Goal: Task Accomplishment & Management: Manage account settings

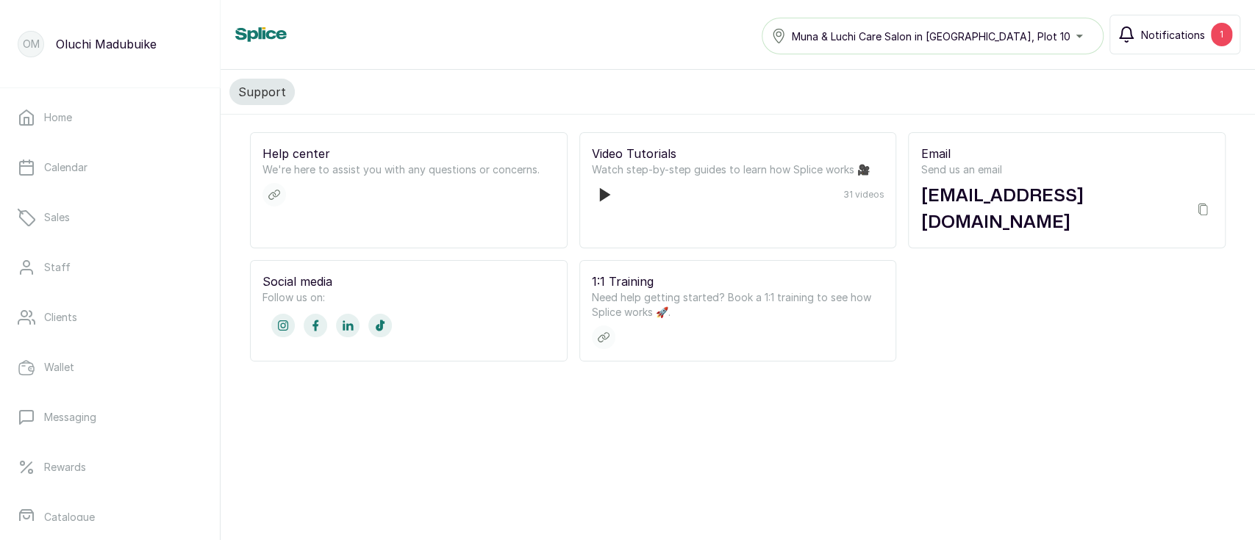
click at [1197, 36] on span "Notifications" at bounding box center [1173, 34] width 64 height 15
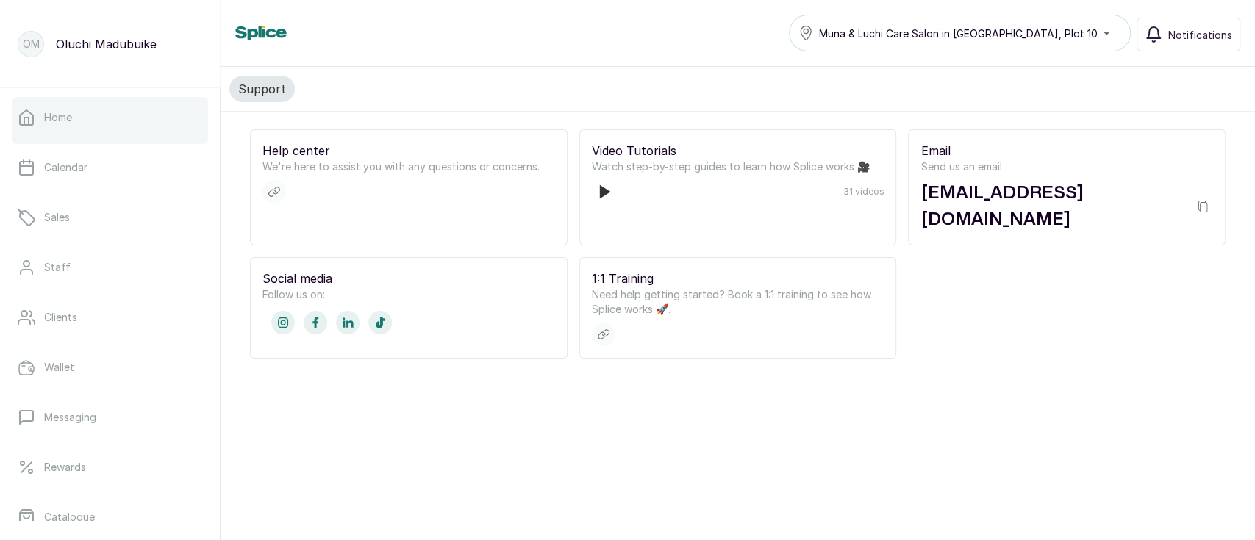
click at [83, 116] on link "Home" at bounding box center [110, 117] width 196 height 41
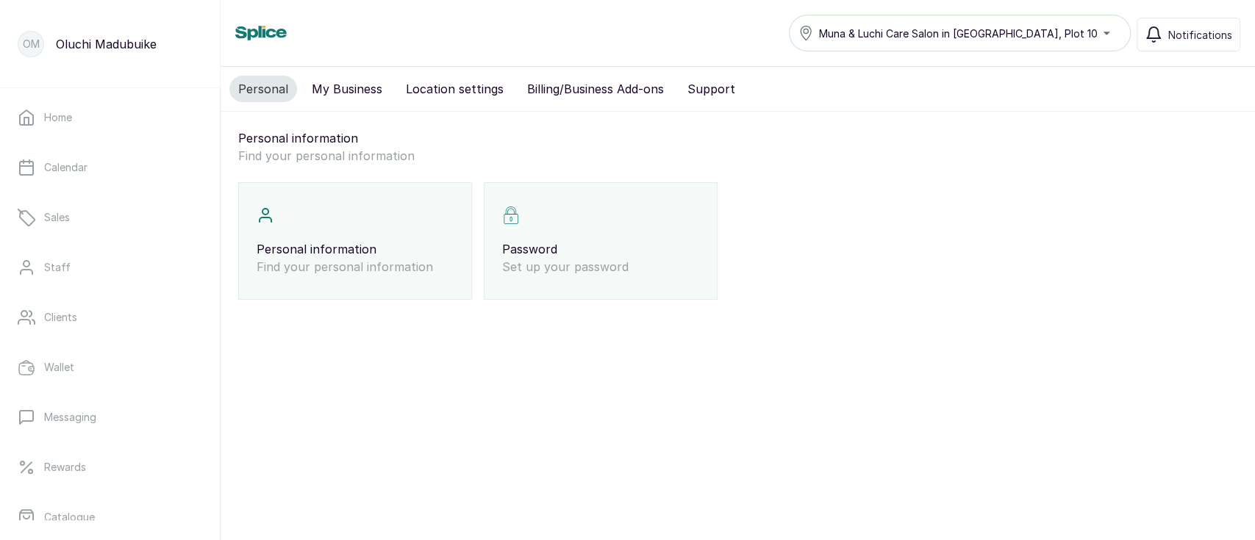
click at [351, 83] on button "My Business" at bounding box center [347, 89] width 88 height 26
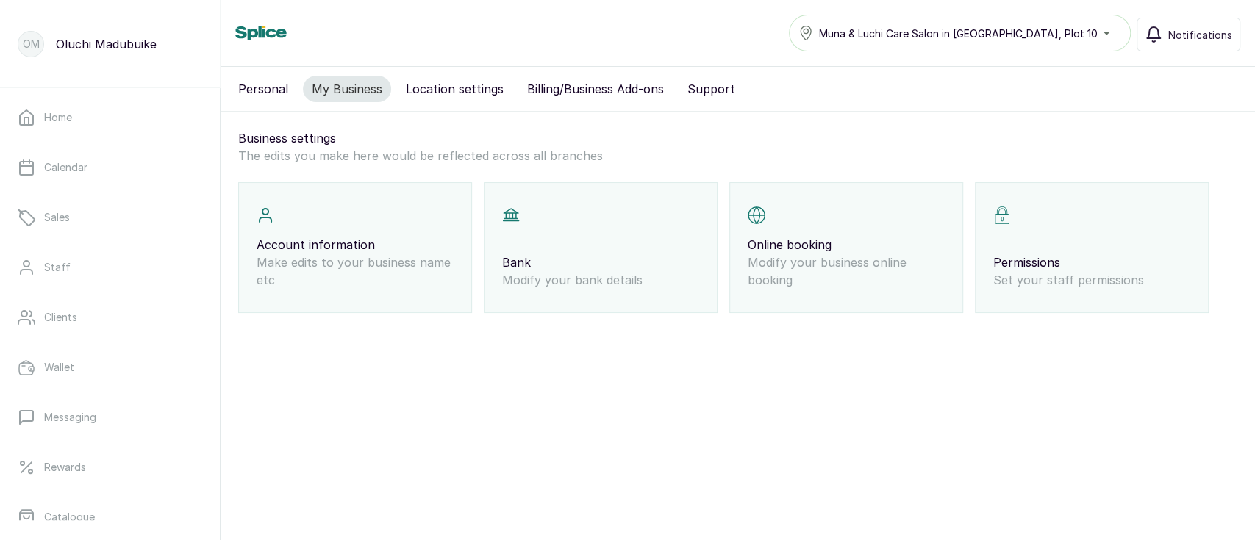
click at [587, 89] on button "Billing/Business Add-ons" at bounding box center [595, 89] width 154 height 26
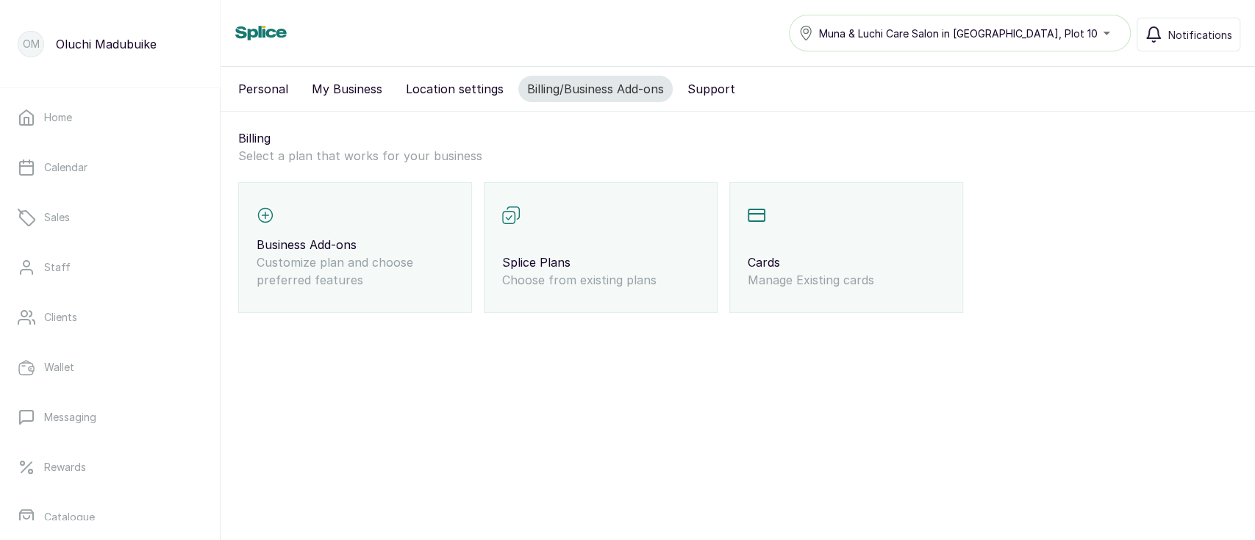
click at [681, 85] on button "Support" at bounding box center [711, 89] width 65 height 26
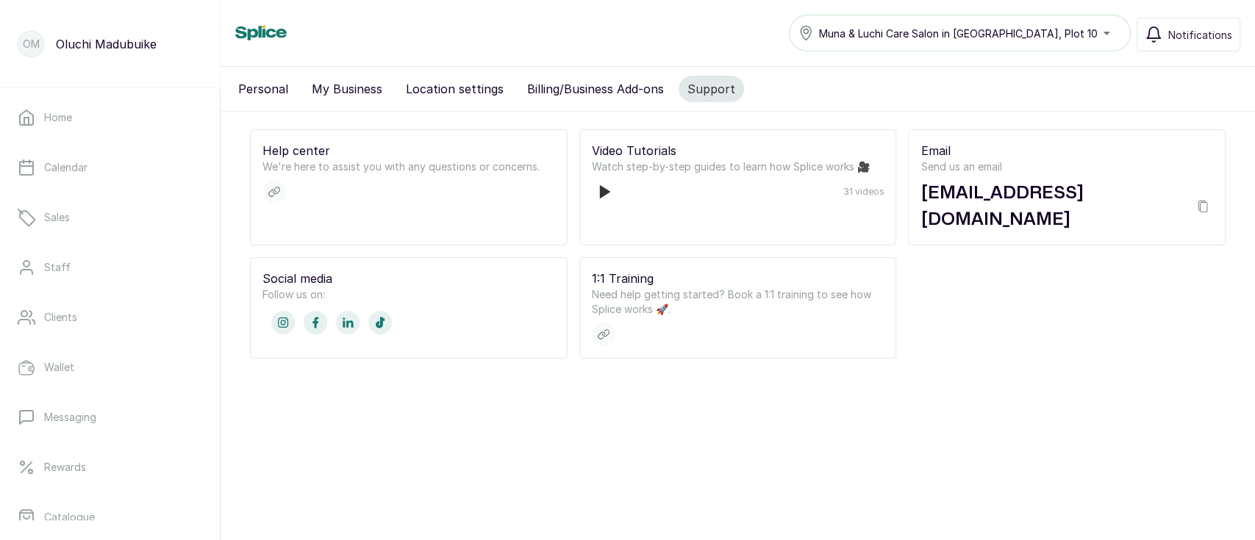
click at [440, 94] on button "Location settings" at bounding box center [454, 89] width 115 height 26
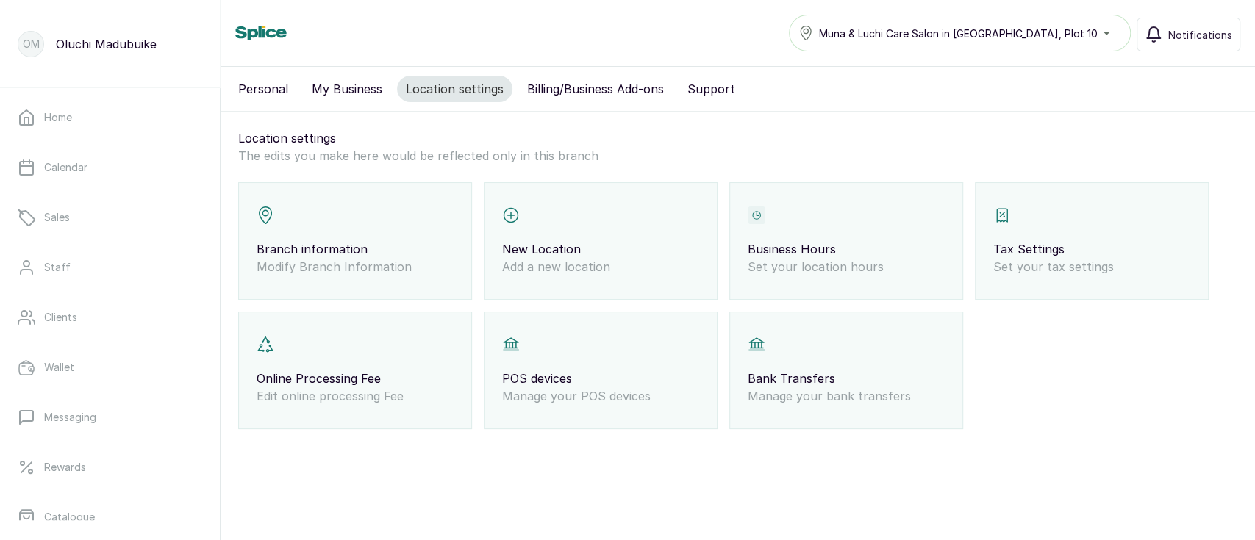
click at [323, 385] on p "Online Processing Fee" at bounding box center [355, 379] width 197 height 18
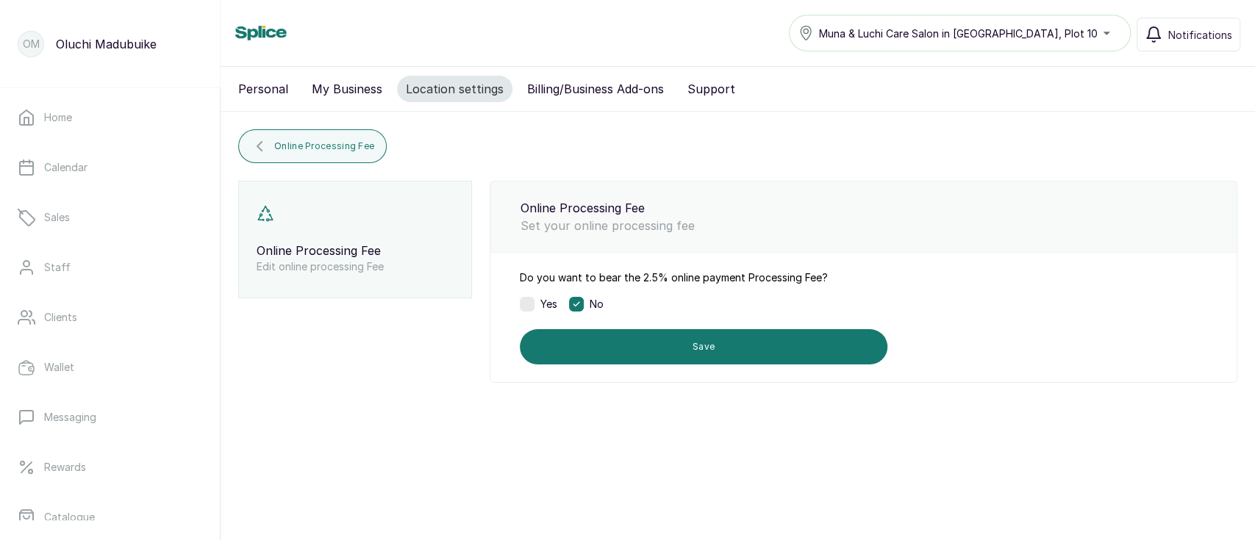
click at [529, 303] on label at bounding box center [527, 304] width 15 height 15
click at [581, 302] on label at bounding box center [576, 304] width 15 height 15
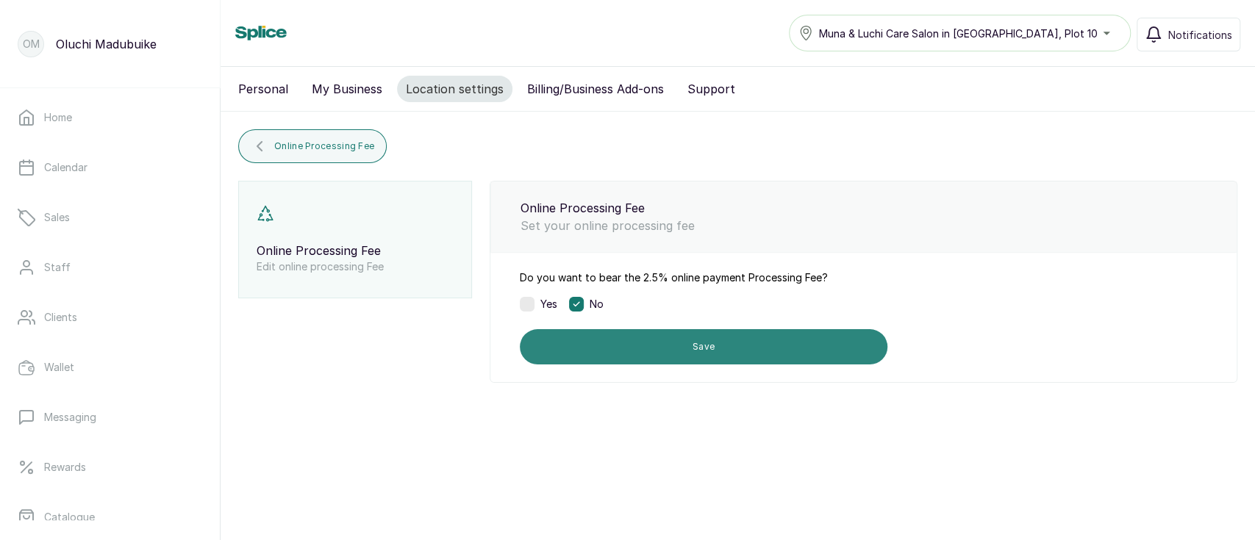
click at [607, 345] on button "Save" at bounding box center [704, 346] width 368 height 35
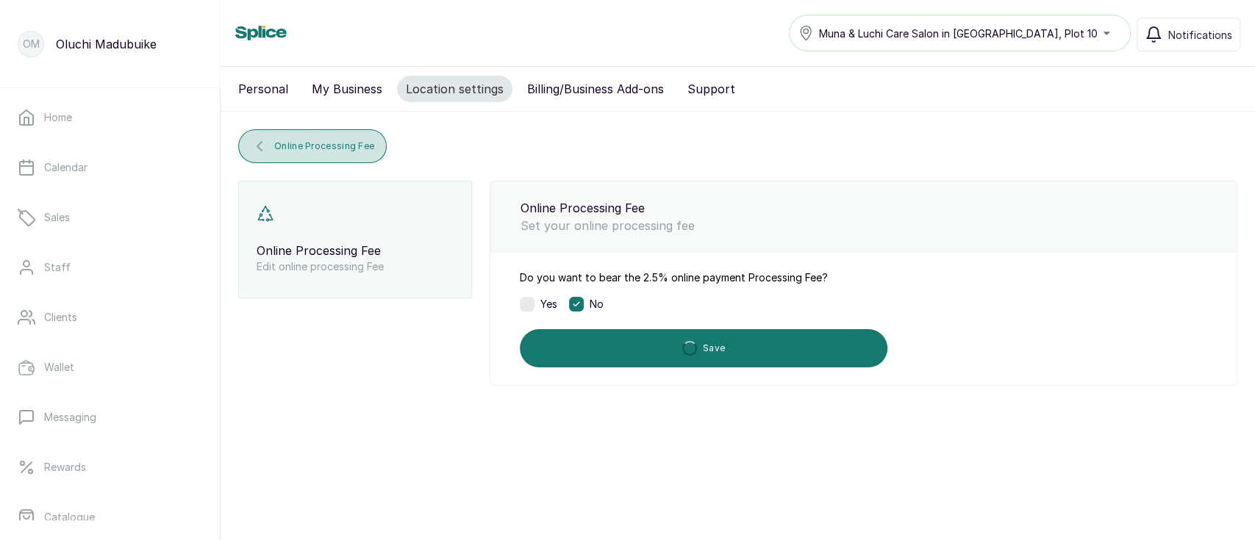
click at [339, 148] on span "Online Processing Fee" at bounding box center [324, 146] width 100 height 12
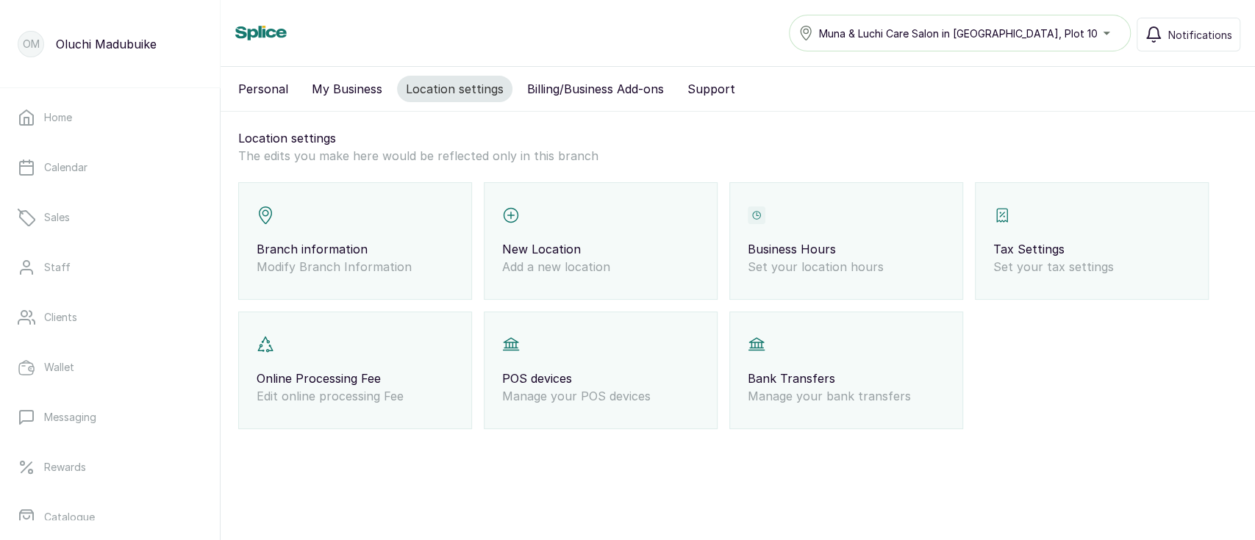
click at [1048, 271] on p "Set your tax settings" at bounding box center [1091, 267] width 197 height 18
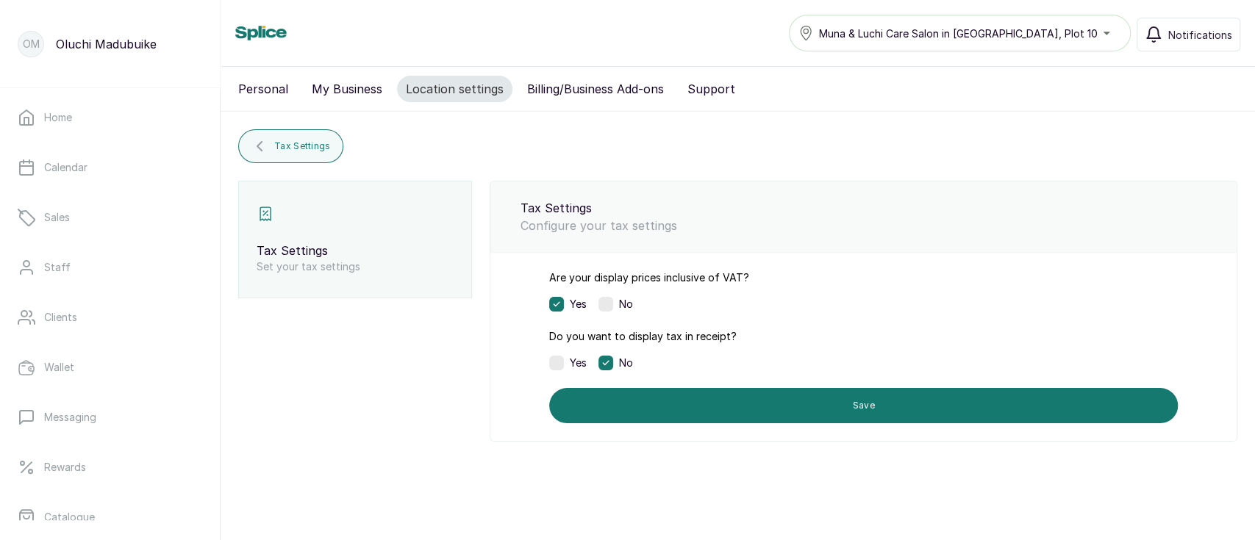
click at [576, 103] on div "Personal My Business Location settings Billing/Business Add-ons Support" at bounding box center [738, 89] width 1034 height 45
click at [573, 90] on button "Billing/Business Add-ons" at bounding box center [595, 89] width 154 height 26
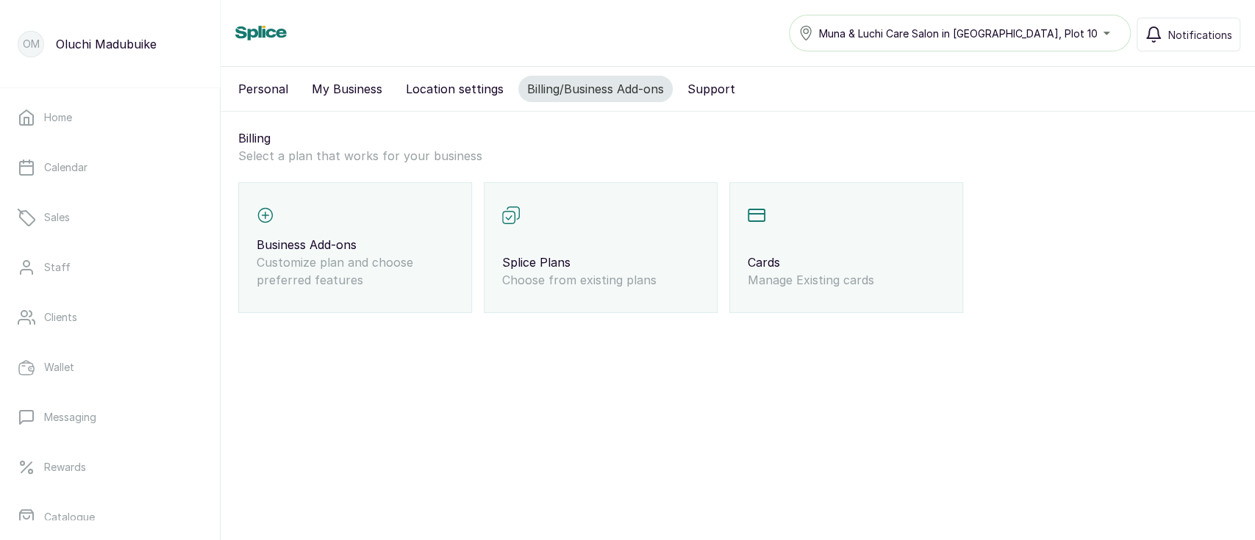
click at [263, 91] on button "Personal" at bounding box center [263, 89] width 68 height 26
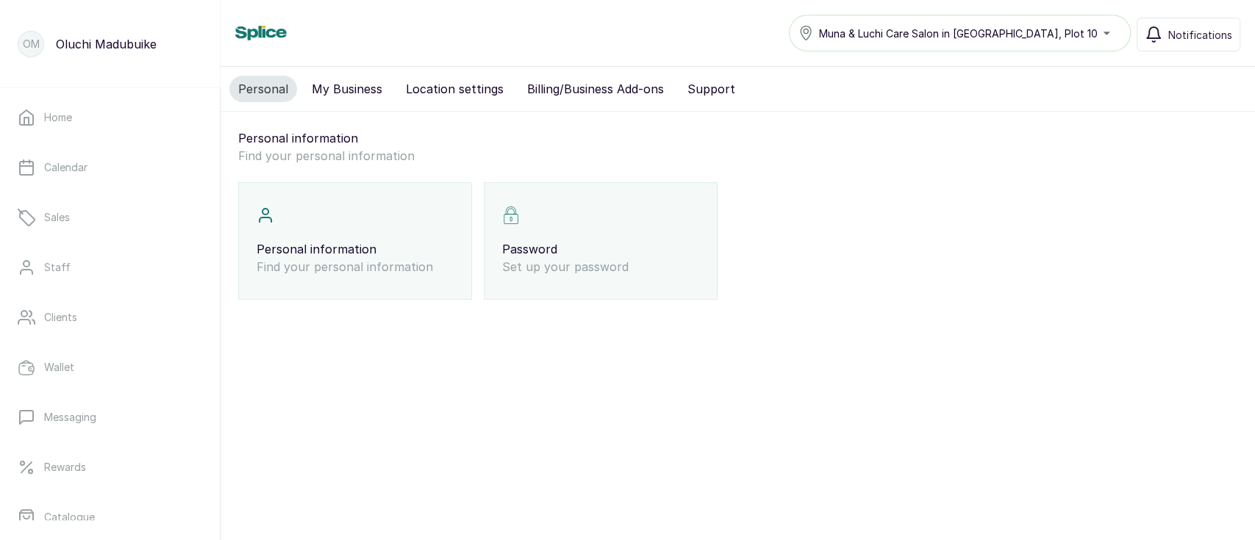
click at [342, 201] on div "Personal information Find your personal information" at bounding box center [355, 241] width 234 height 118
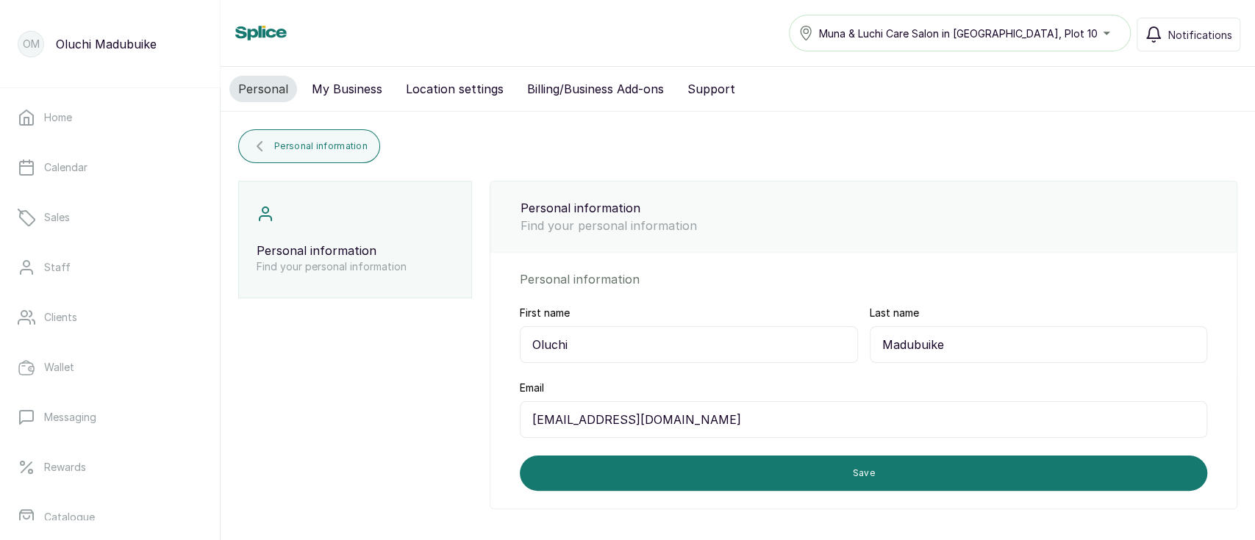
click at [356, 91] on button "My Business" at bounding box center [347, 89] width 88 height 26
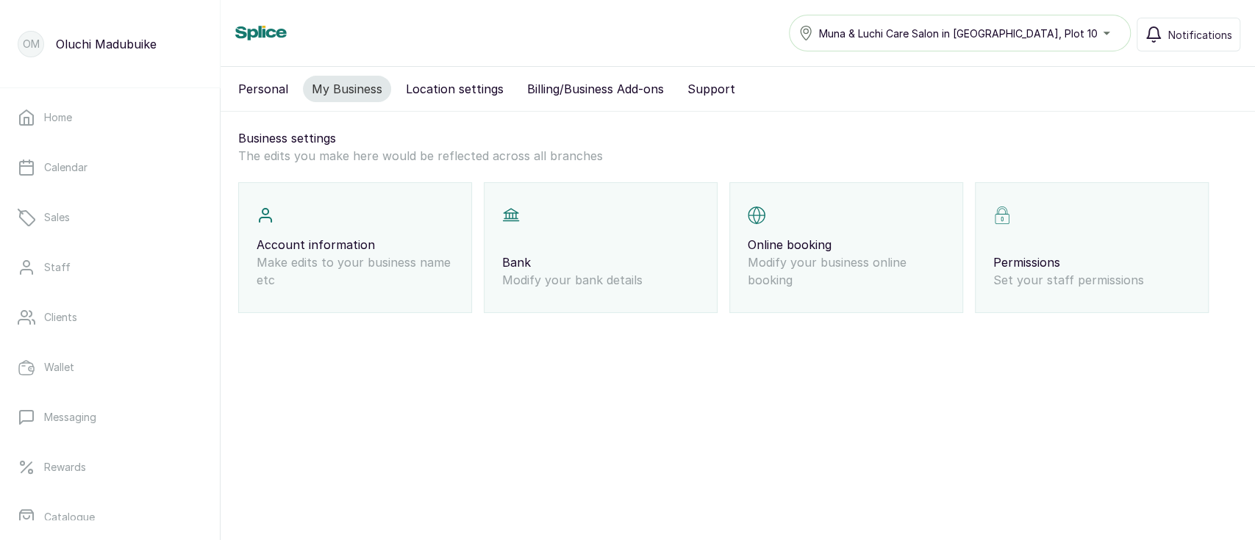
click at [277, 78] on button "Personal" at bounding box center [263, 89] width 68 height 26
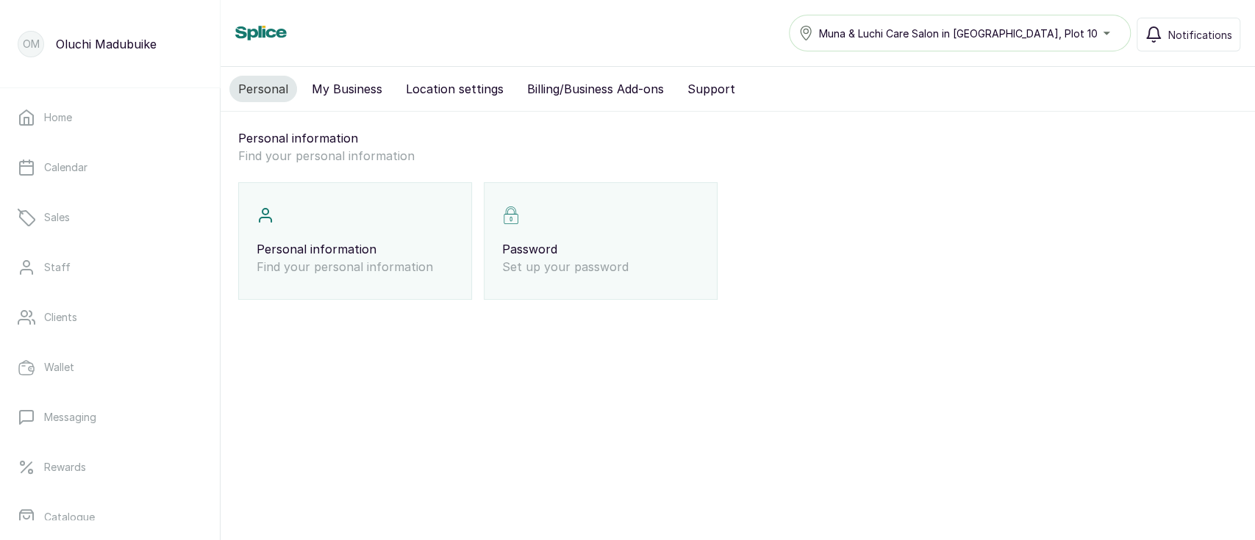
click at [559, 273] on p "Set up your password" at bounding box center [600, 267] width 197 height 18
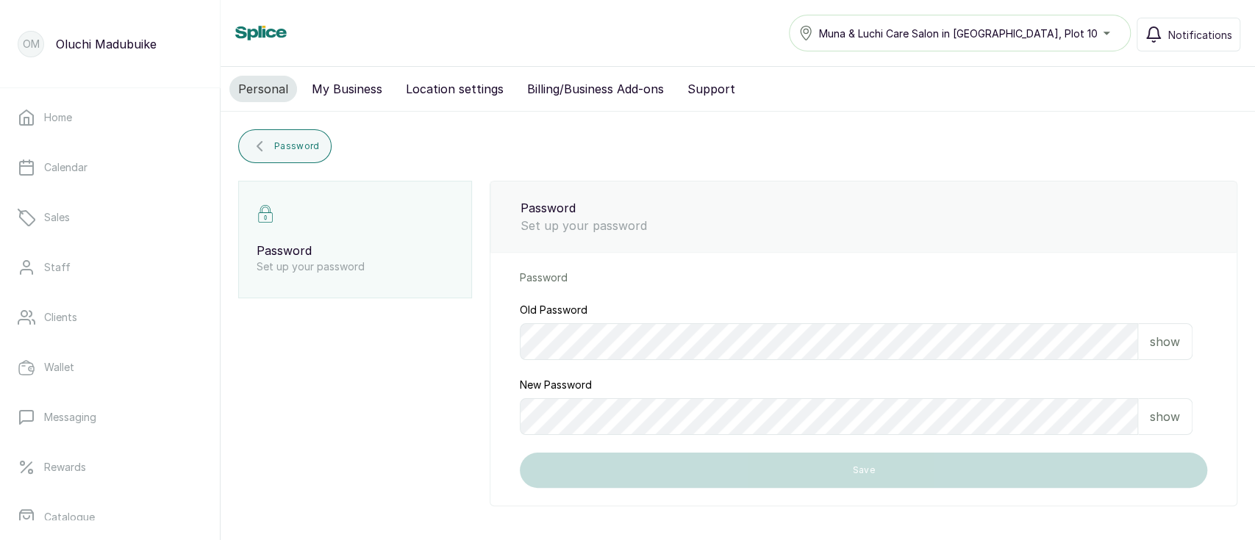
click at [1176, 341] on p "show" at bounding box center [1165, 342] width 30 height 18
click at [1166, 423] on p "show" at bounding box center [1165, 417] width 30 height 18
click at [1166, 423] on p "hide" at bounding box center [1167, 417] width 23 height 18
click at [1183, 344] on div "hide" at bounding box center [1167, 341] width 47 height 37
click at [311, 407] on div "Password Set up your password Password Set up your password Password Old Passwo…" at bounding box center [737, 344] width 999 height 326
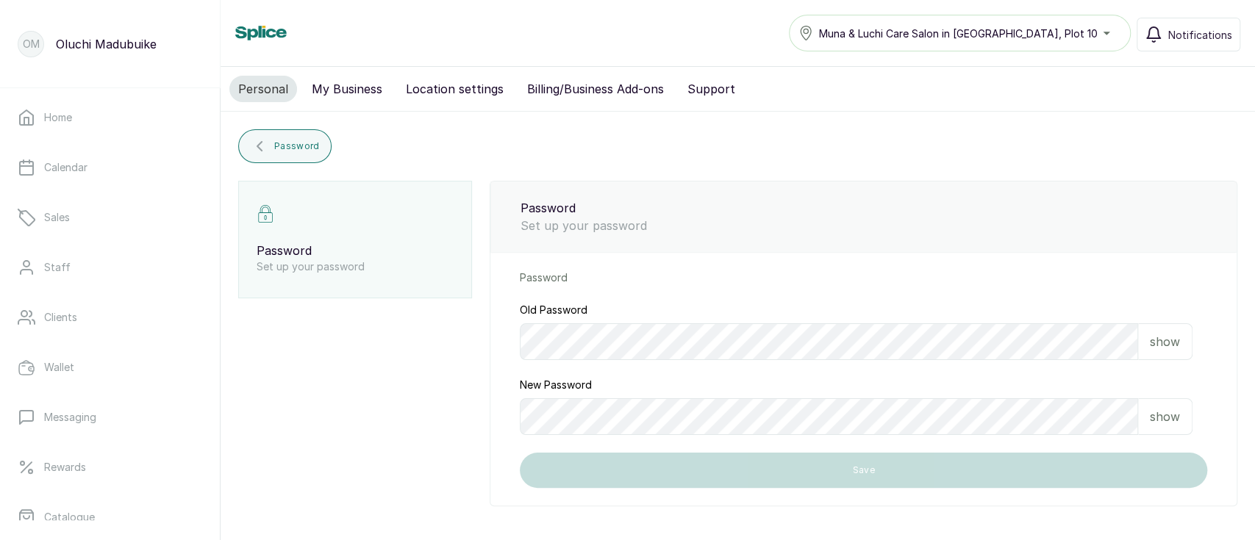
click at [335, 96] on button "My Business" at bounding box center [347, 89] width 88 height 26
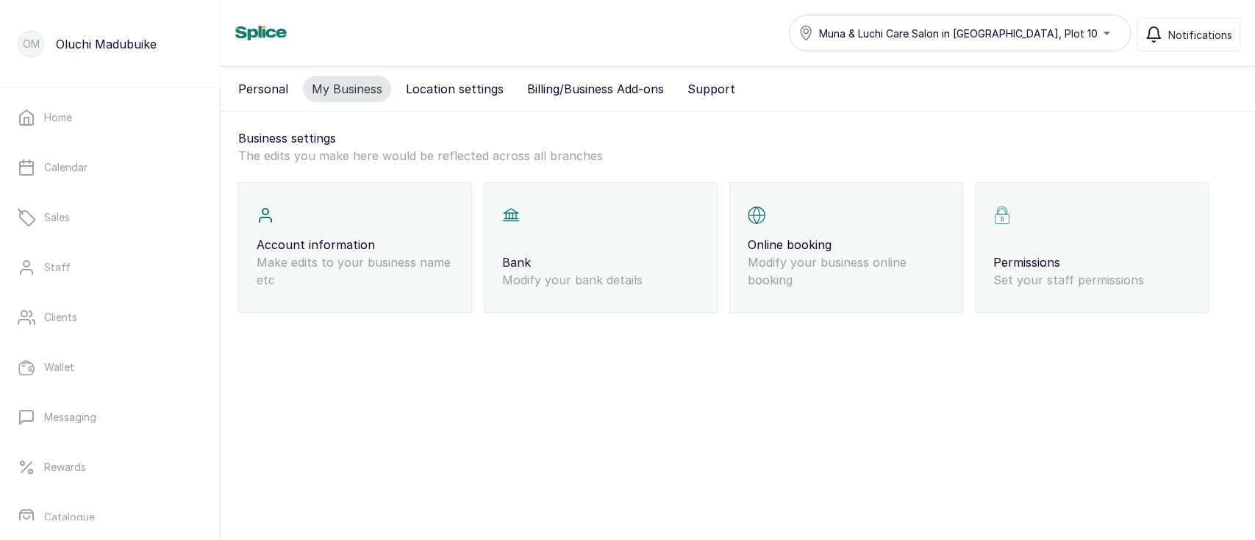
click at [597, 248] on div "Bank Modify your bank details" at bounding box center [601, 247] width 234 height 131
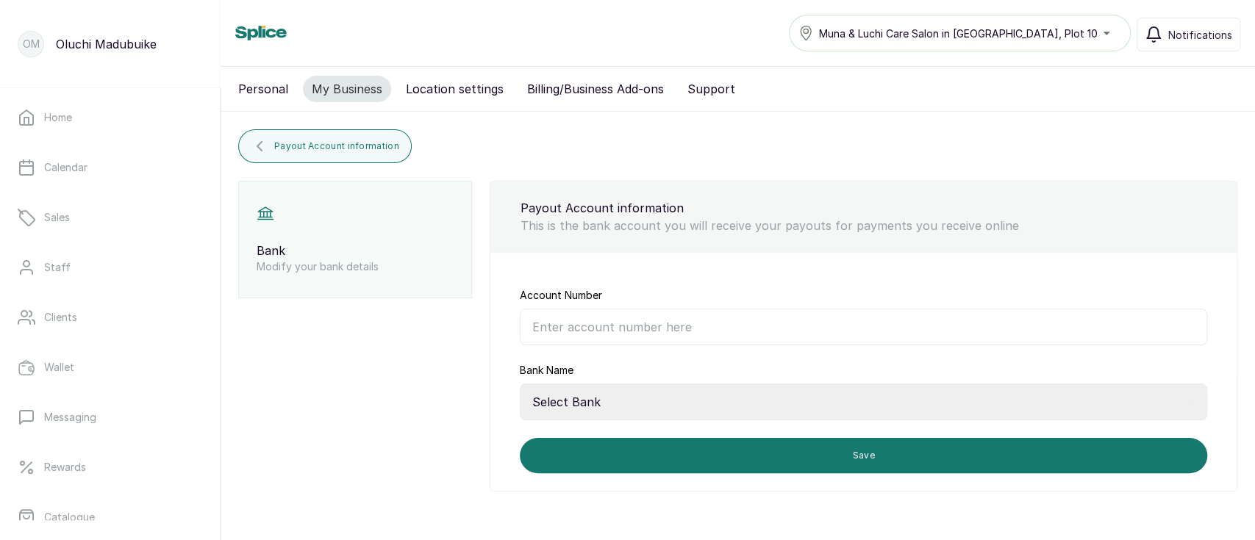
click at [637, 329] on input "Account Number" at bounding box center [863, 327] width 687 height 37
type input "0075738229"
click at [612, 396] on select "Select Bank 9mobile 9Payment Service Bank Abbey Mortgage Bank Above Only MFB Ab…" at bounding box center [863, 402] width 687 height 37
select select "221"
click at [754, 385] on select "Select Bank 9mobile 9Payment Service Bank Abbey Mortgage Bank Above Only MFB Ab…" at bounding box center [863, 402] width 687 height 37
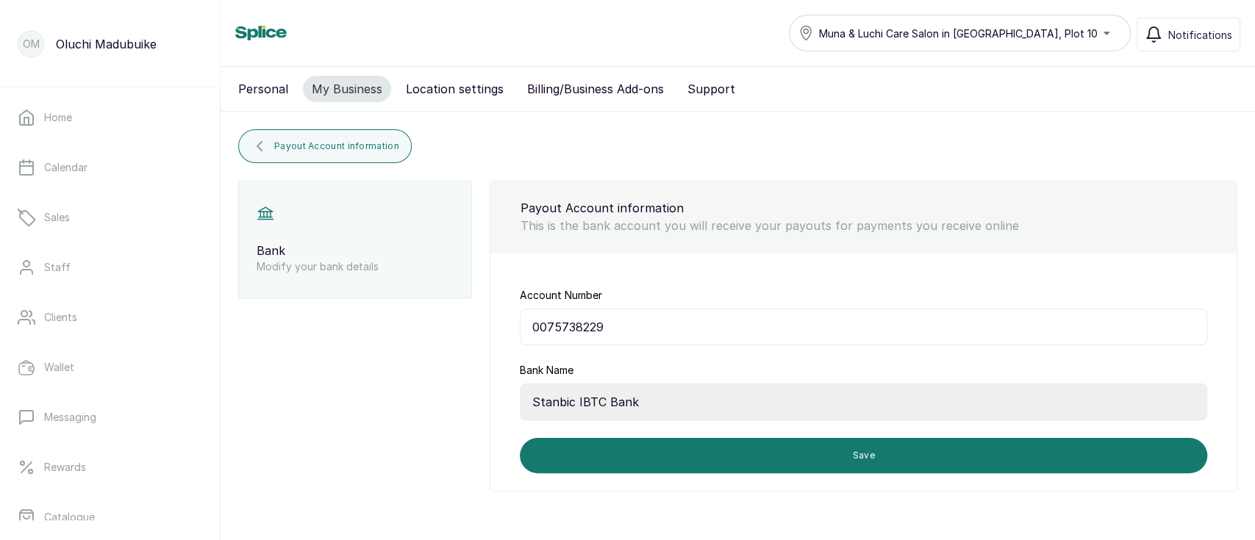
click at [651, 326] on input "0075738229" at bounding box center [863, 327] width 687 height 37
drag, startPoint x: 631, startPoint y: 321, endPoint x: 517, endPoint y: 327, distance: 114.8
click at [517, 327] on div "Account Number 0075738229 Bank Name Select Bank 9mobile 9Payment Service Bank A…" at bounding box center [863, 372] width 746 height 238
click at [651, 322] on input "0075738229" at bounding box center [863, 327] width 687 height 37
paste input "0075738229"
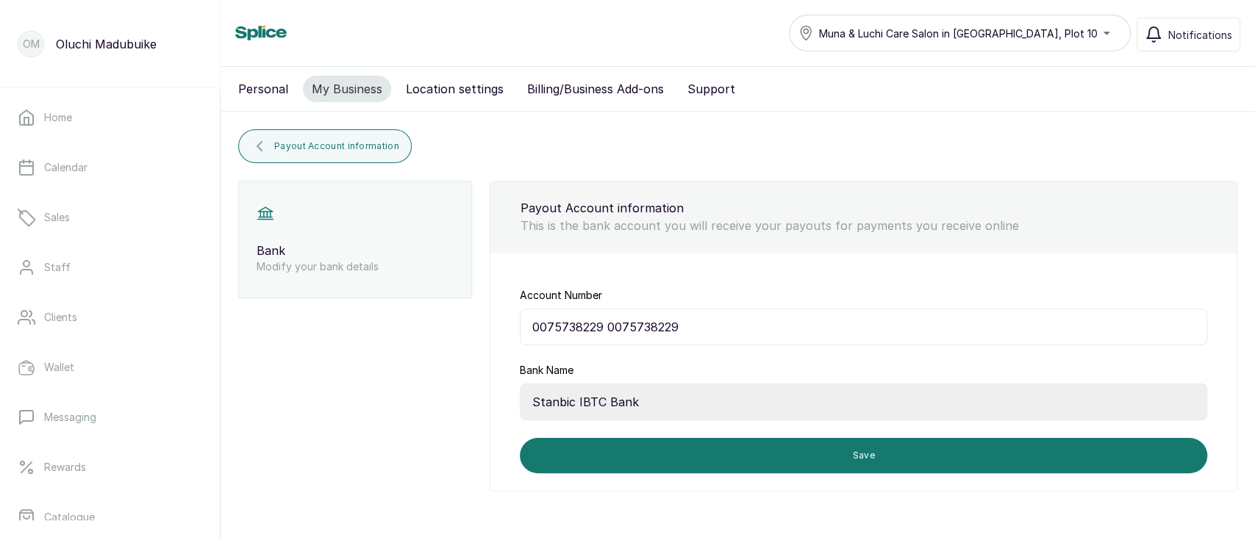
click at [610, 327] on input "0075738229 0075738229" at bounding box center [863, 327] width 687 height 37
drag, startPoint x: 604, startPoint y: 321, endPoint x: 588, endPoint y: 330, distance: 18.8
click at [588, 330] on input "0075738229 0075738229" at bounding box center [863, 327] width 687 height 37
click at [538, 326] on input "0075738229" at bounding box center [863, 327] width 687 height 37
type input "0075738229"
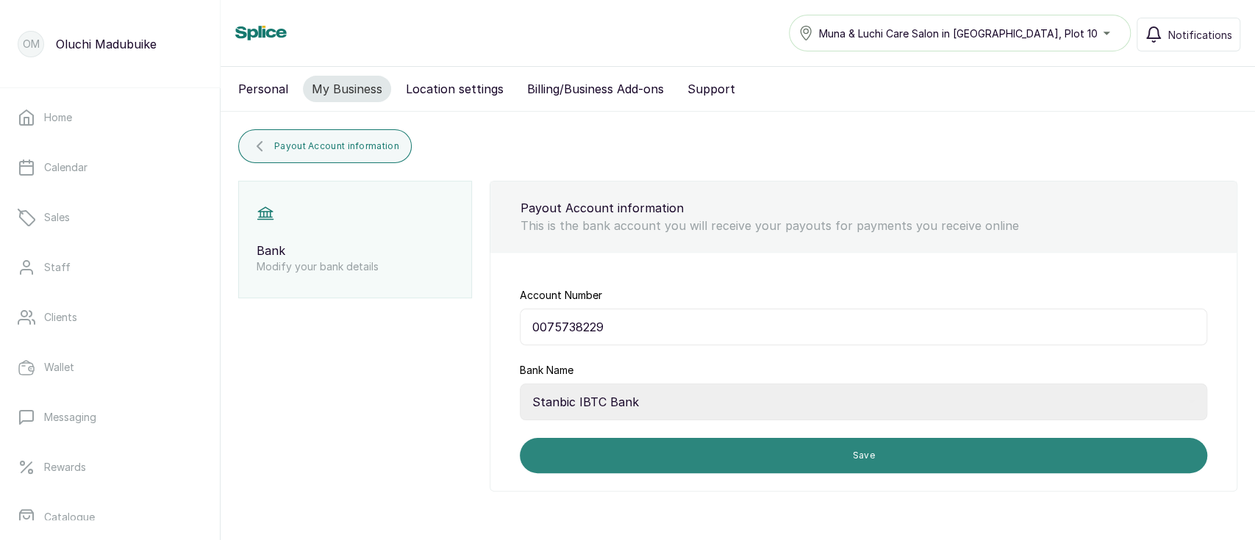
click at [884, 454] on button "Save" at bounding box center [863, 455] width 687 height 35
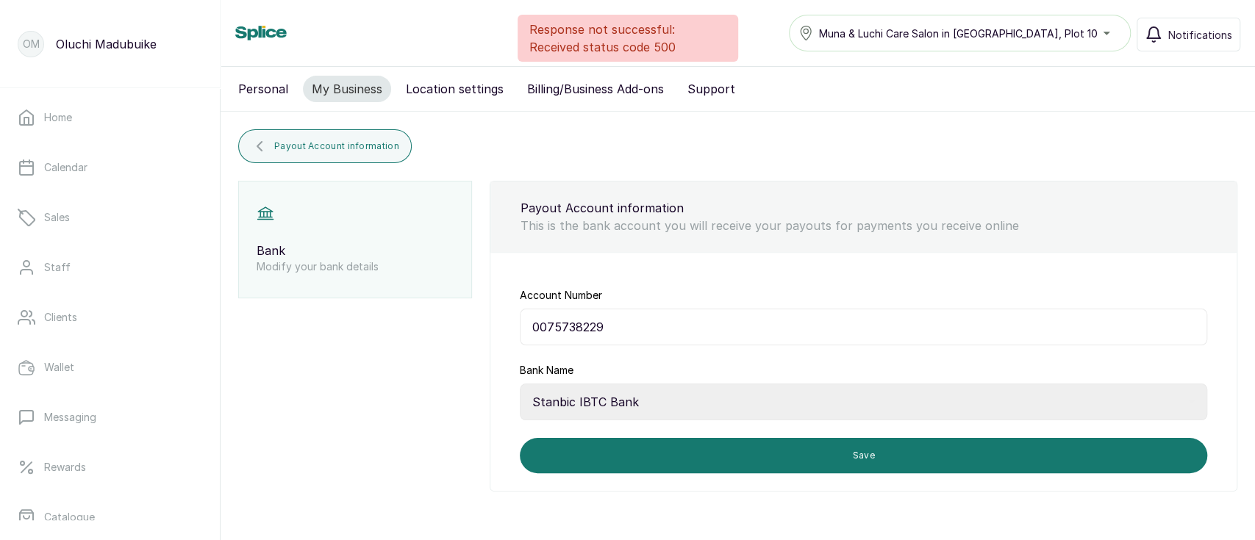
click at [698, 412] on select "Select Bank 9mobile 9Payment Service Bank Abbey Mortgage Bank Above Only MFB Ab…" at bounding box center [863, 402] width 687 height 37
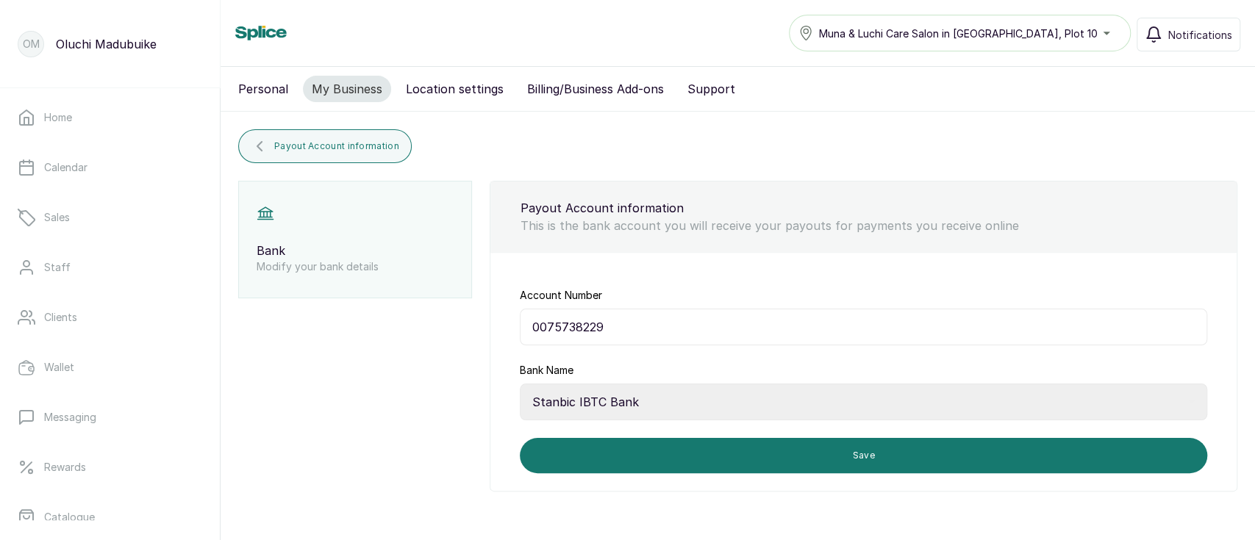
select select "232"
click at [520, 384] on select "Select Bank 9mobile 9Payment Service Bank Abbey Mortgage Bank Above Only MFB Ab…" at bounding box center [863, 402] width 687 height 37
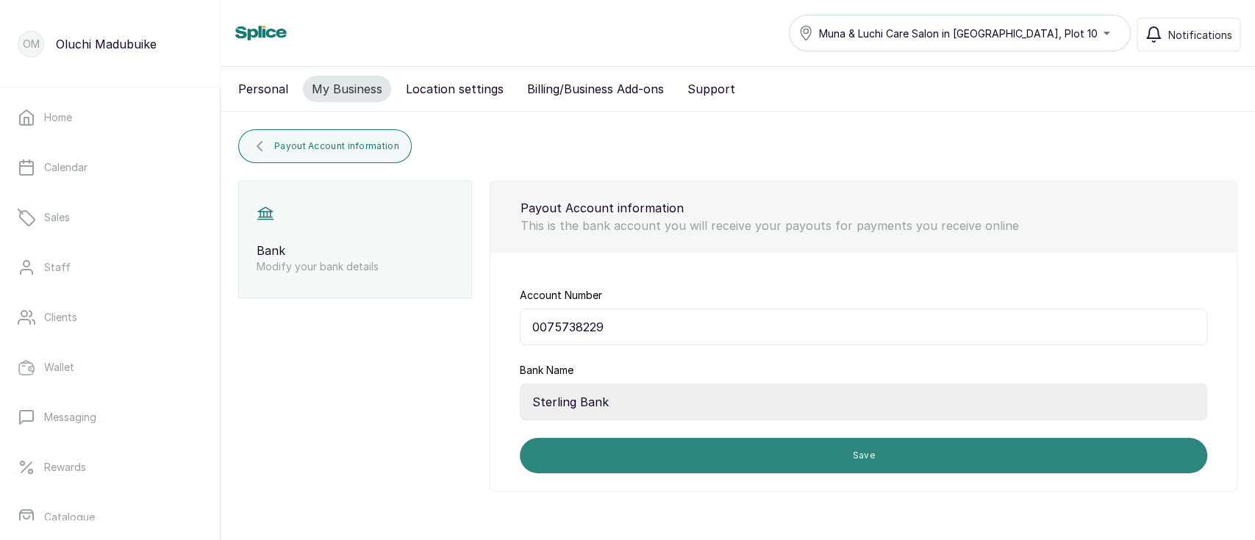
click at [773, 468] on button "Save" at bounding box center [863, 455] width 687 height 35
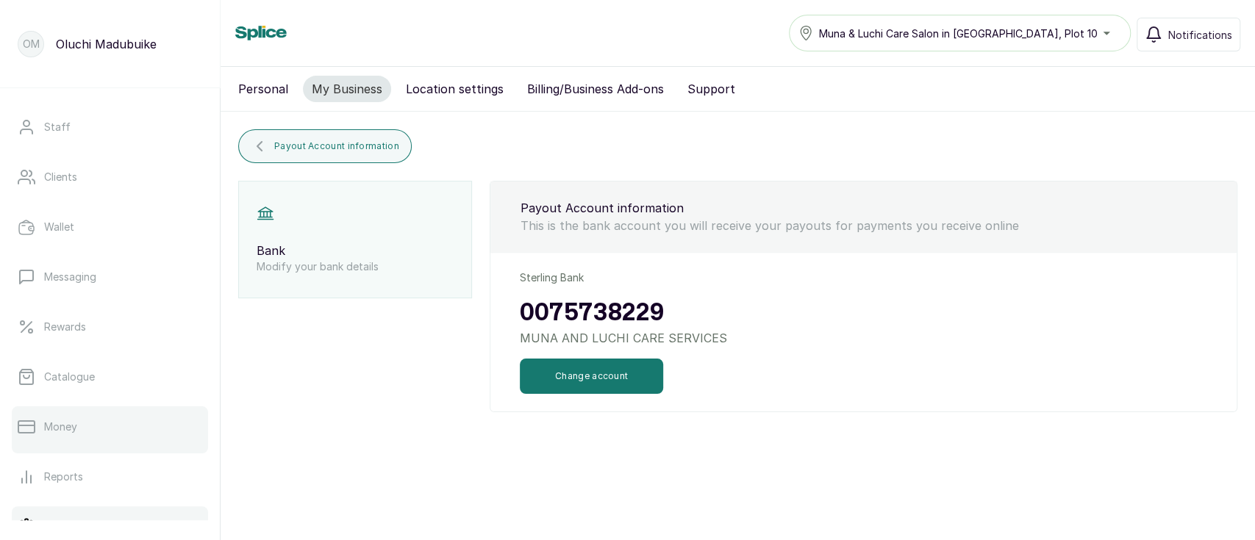
scroll to position [141, 0]
click at [131, 418] on link "Money" at bounding box center [110, 426] width 196 height 41
